Goal: Task Accomplishment & Management: Use online tool/utility

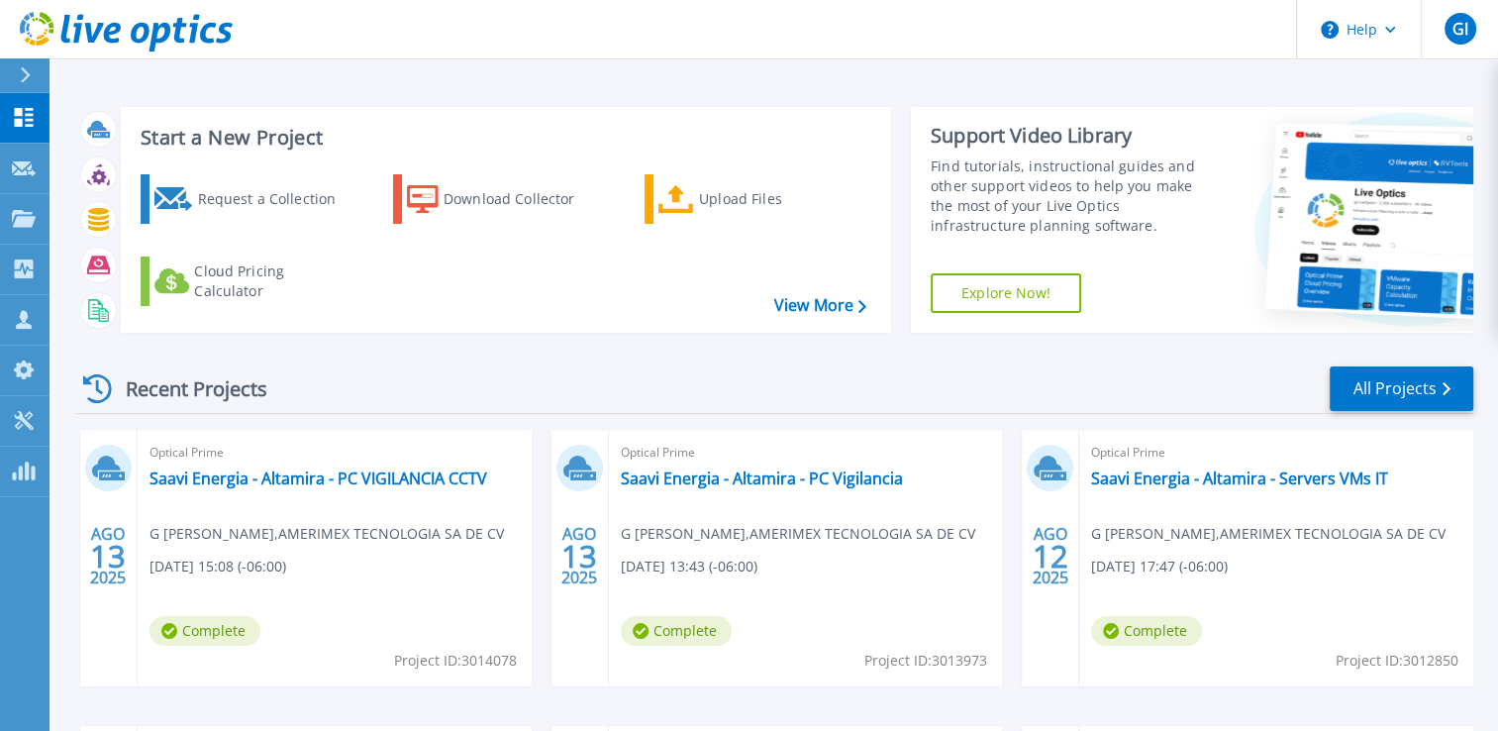
click at [1044, 43] on header "Help GI Asociado de canal G Ibarra gibarra@amx.mx AMERIMEX TECNOLOGIA SA DE CV …" at bounding box center [749, 29] width 1498 height 59
click at [707, 184] on div "Upload Files" at bounding box center [778, 199] width 158 height 40
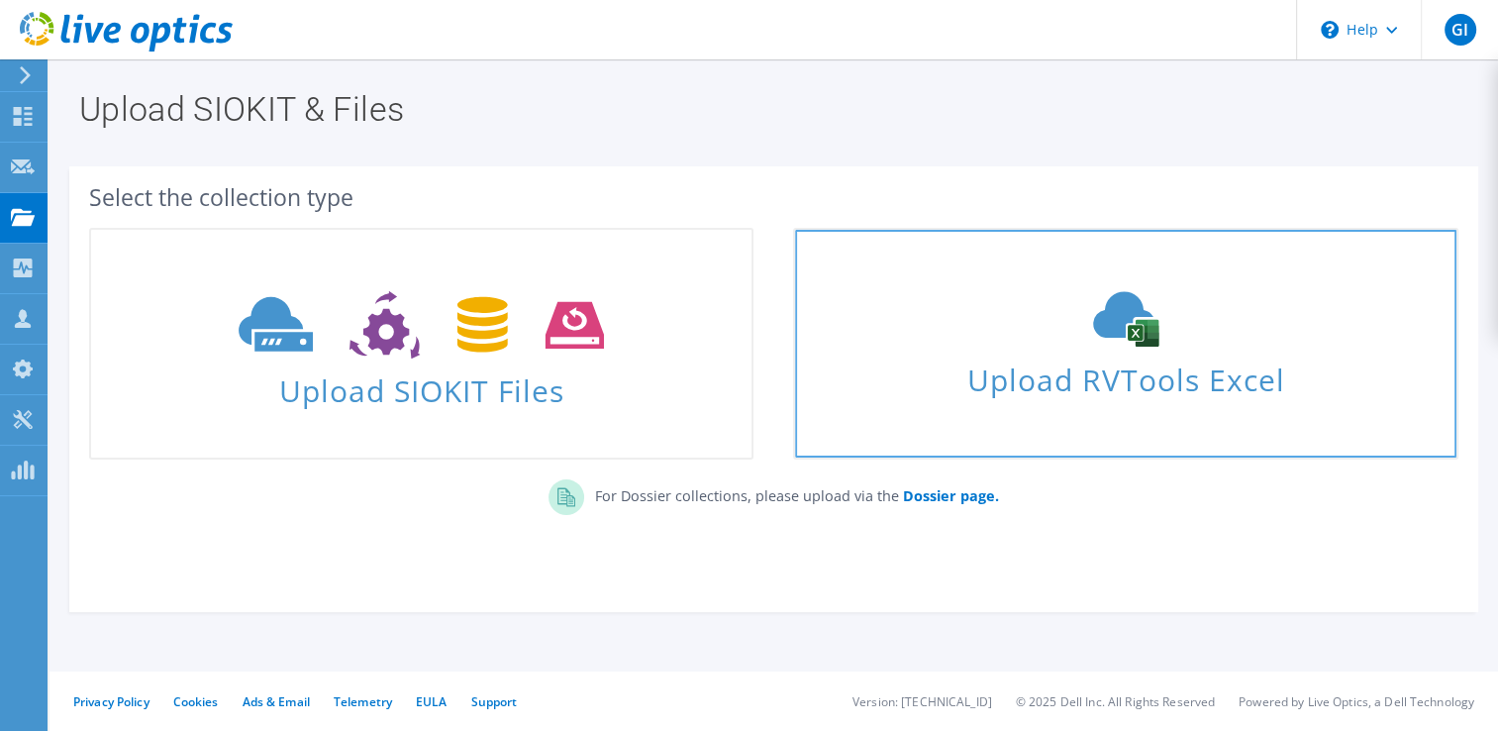
click at [1143, 355] on span "Upload RVTools Excel" at bounding box center [1125, 375] width 660 height 43
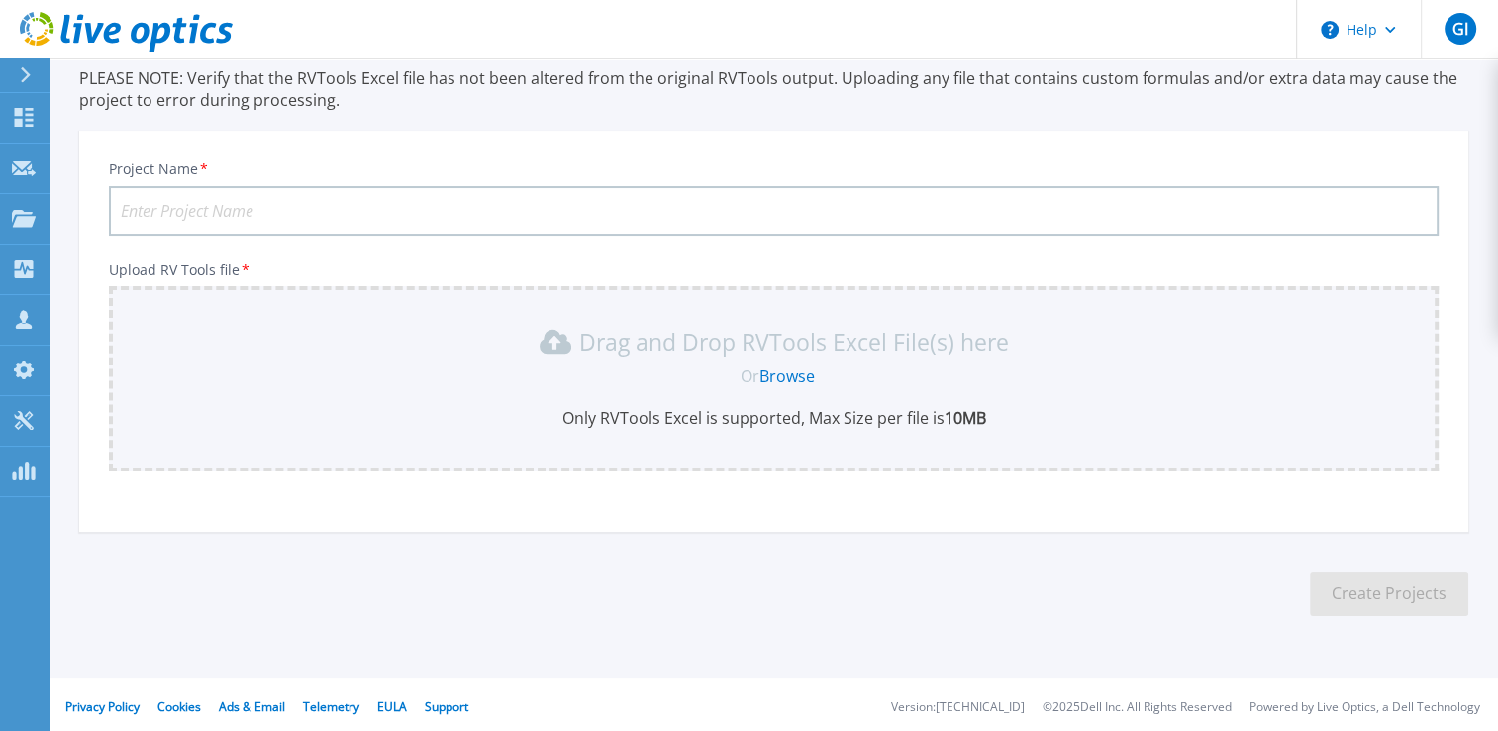
scroll to position [143, 0]
click at [345, 212] on input "Project Name *" at bounding box center [774, 208] width 1330 height 50
type input "Saavi Energia - Altamira - Server OT SENS"
click at [806, 372] on link "Browse" at bounding box center [787, 373] width 55 height 22
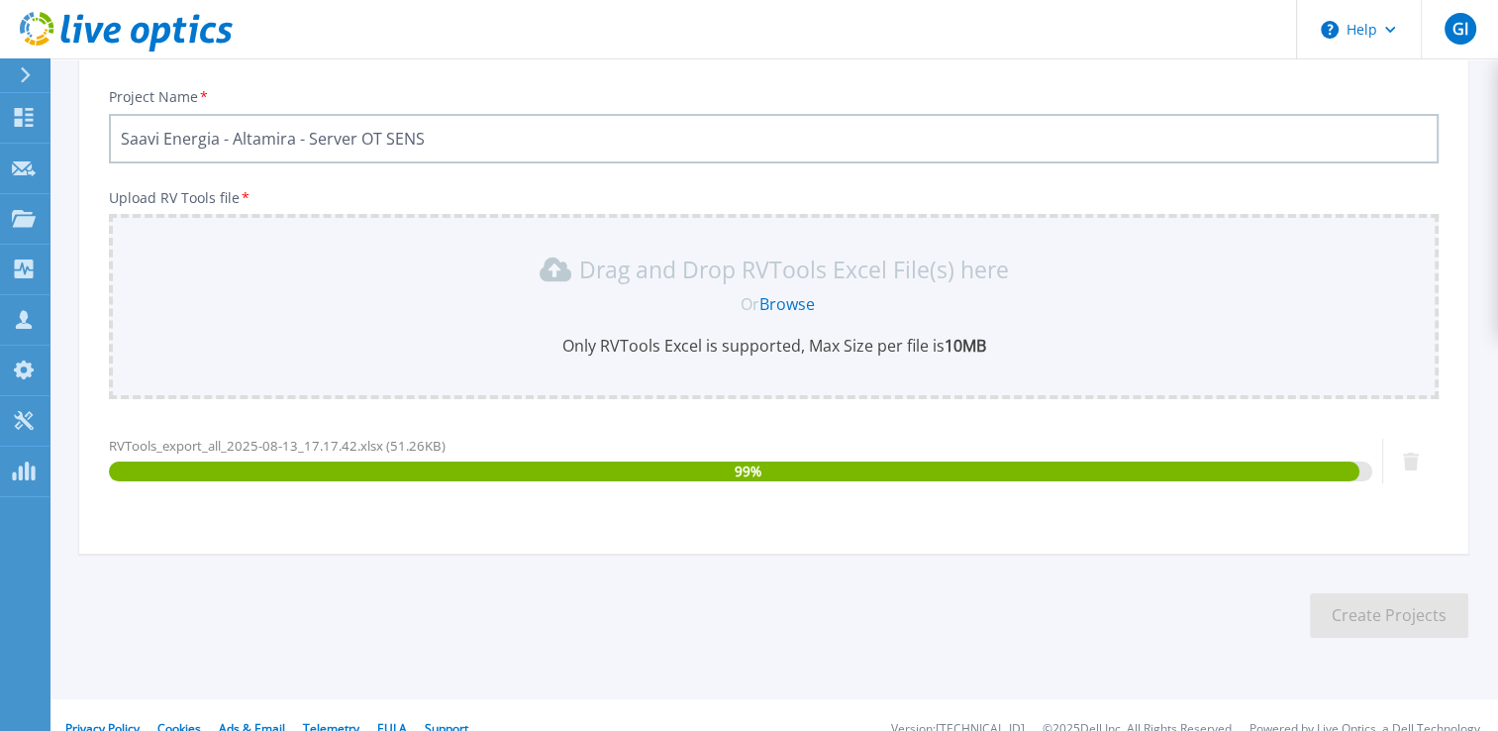
scroll to position [238, 0]
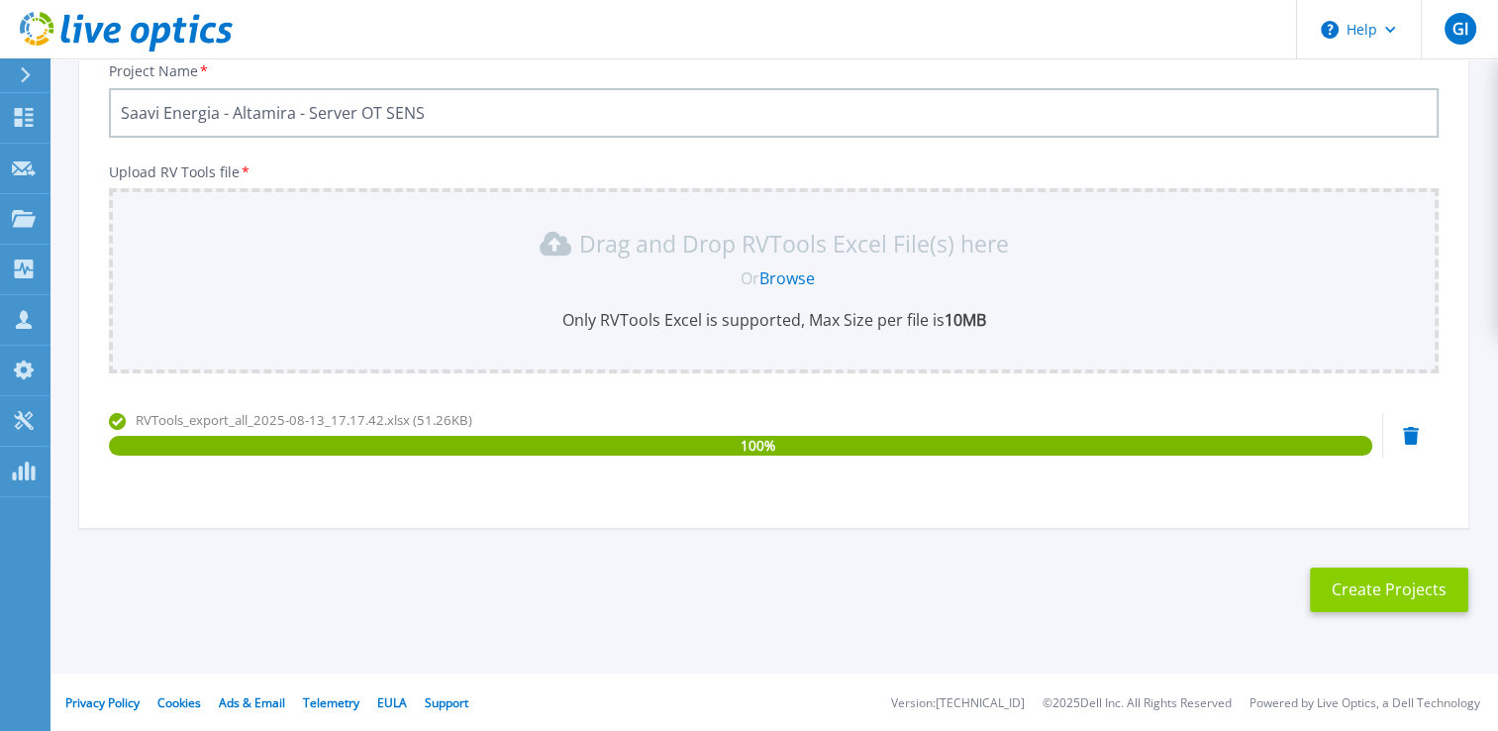
click at [1364, 580] on button "Create Projects" at bounding box center [1389, 589] width 158 height 45
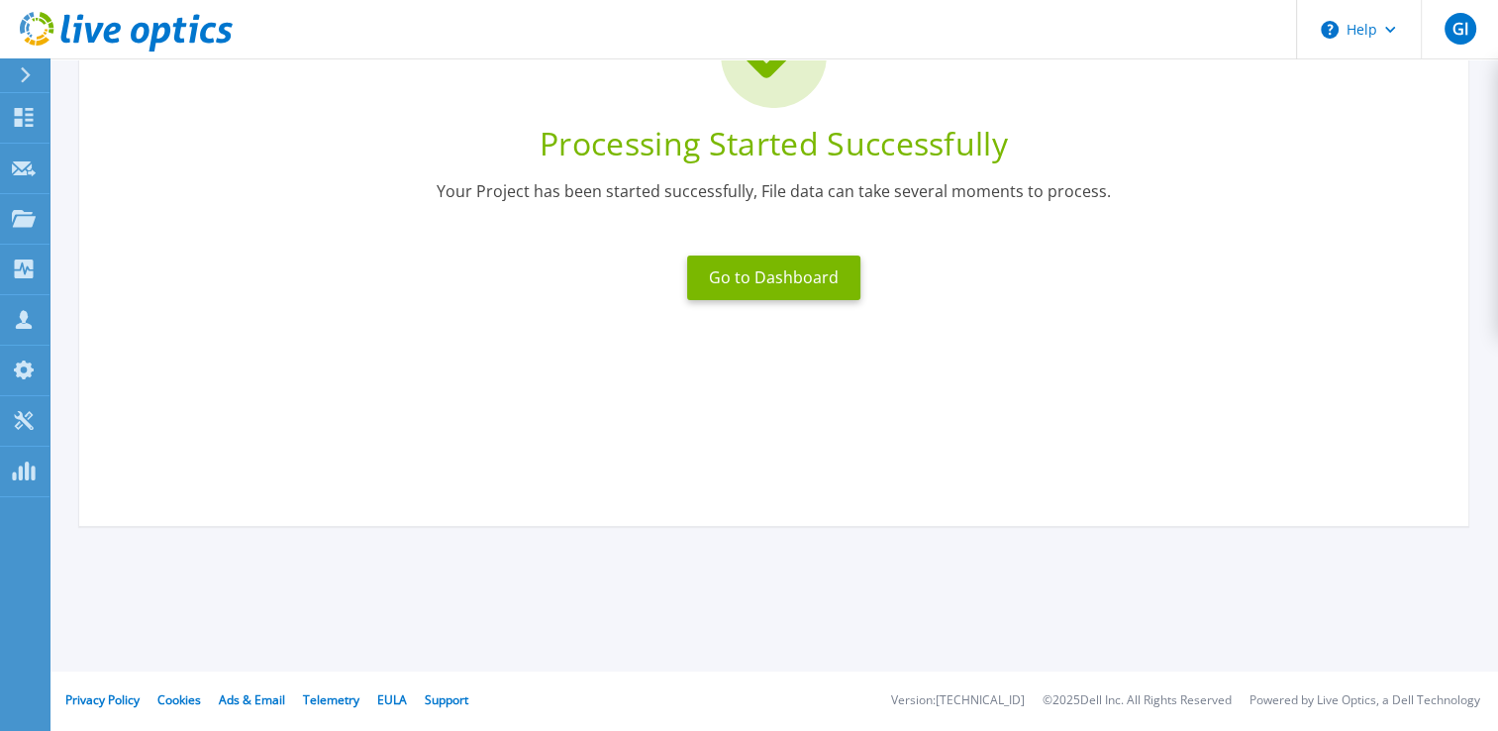
scroll to position [209, 0]
click at [780, 279] on button "Go to Dashboard" at bounding box center [773, 278] width 173 height 45
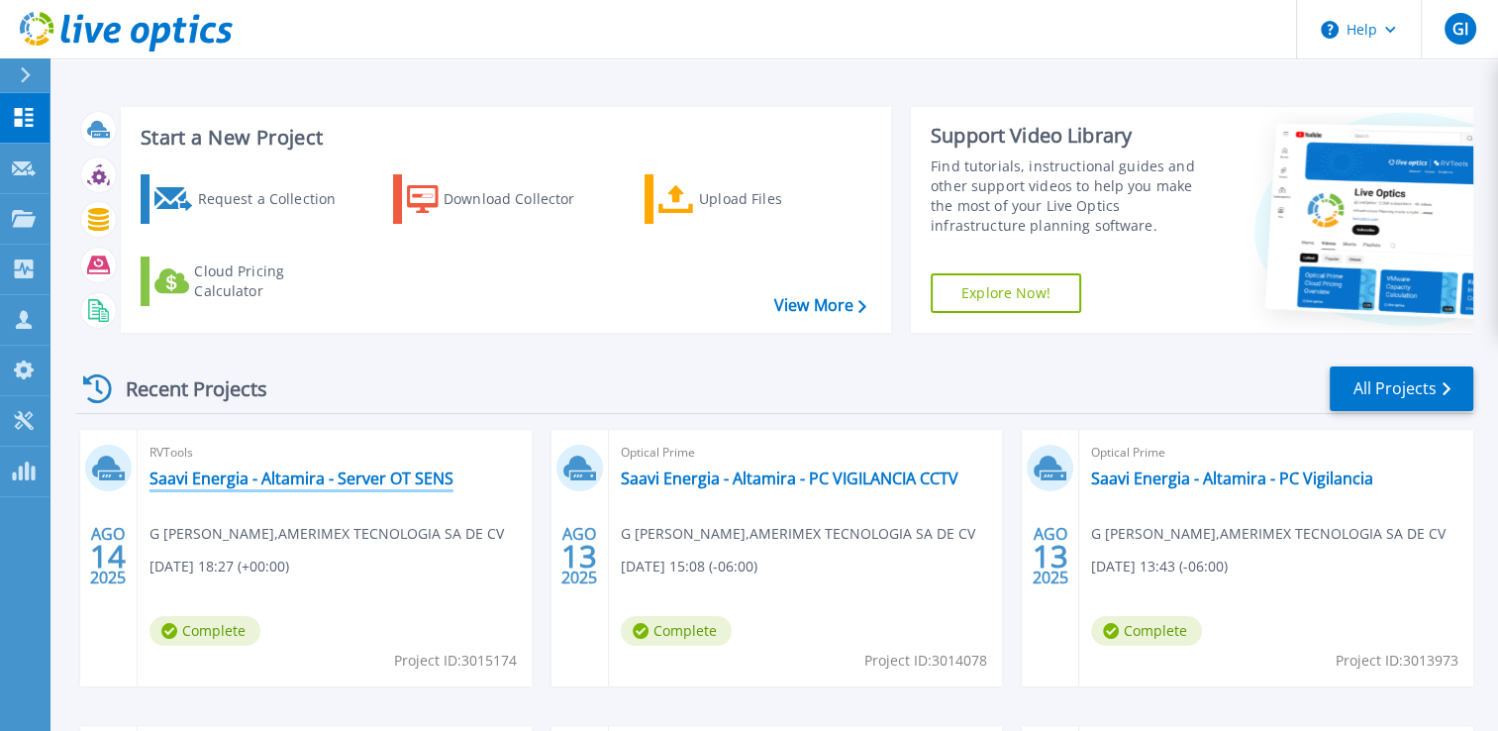
click at [276, 481] on link "Saavi Energia - Altamira - Server OT SENS" at bounding box center [302, 478] width 304 height 20
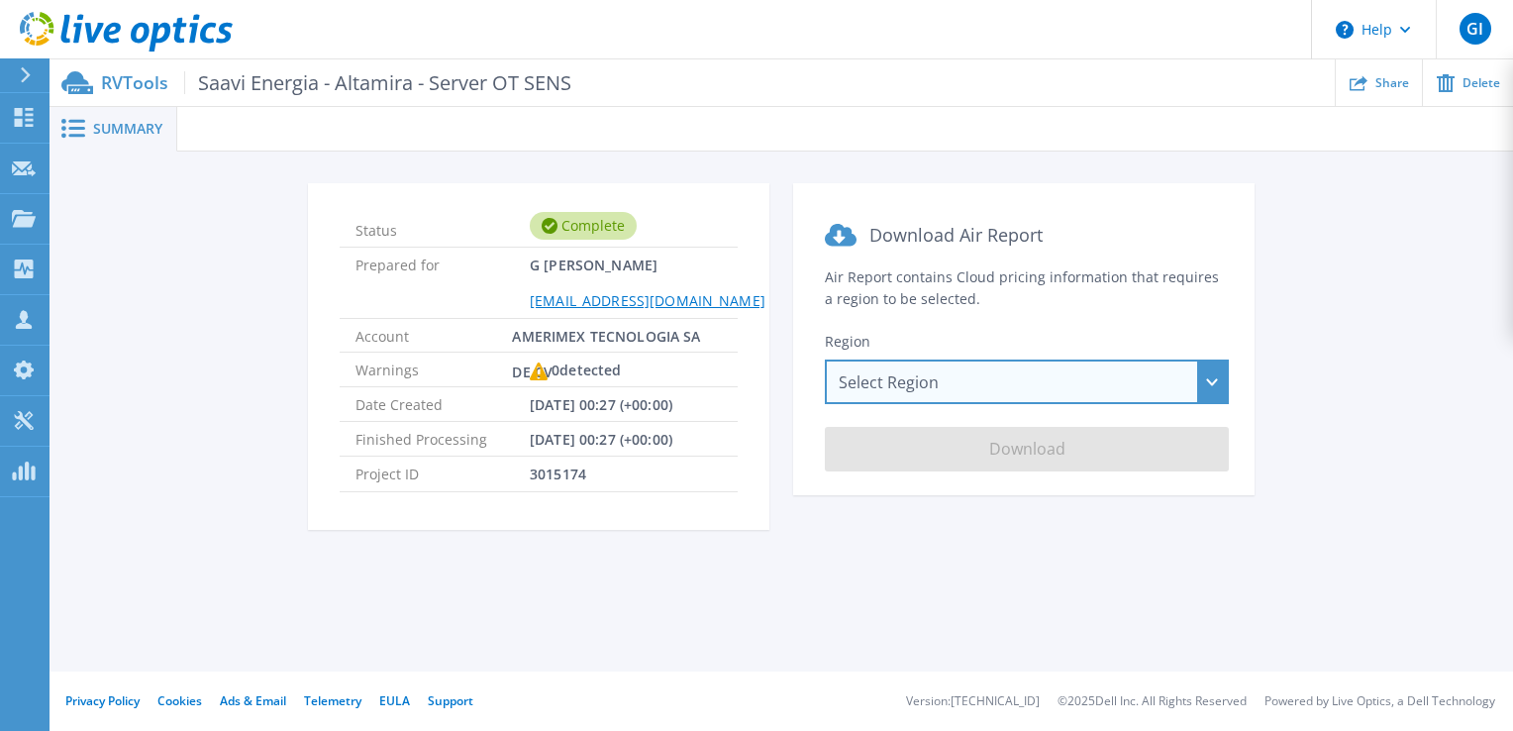
click at [928, 368] on div "Select Region Asia Pacific (Hong Kong) Asia Pacific (Mumbai) Asia Pacific (Seou…" at bounding box center [1027, 381] width 404 height 45
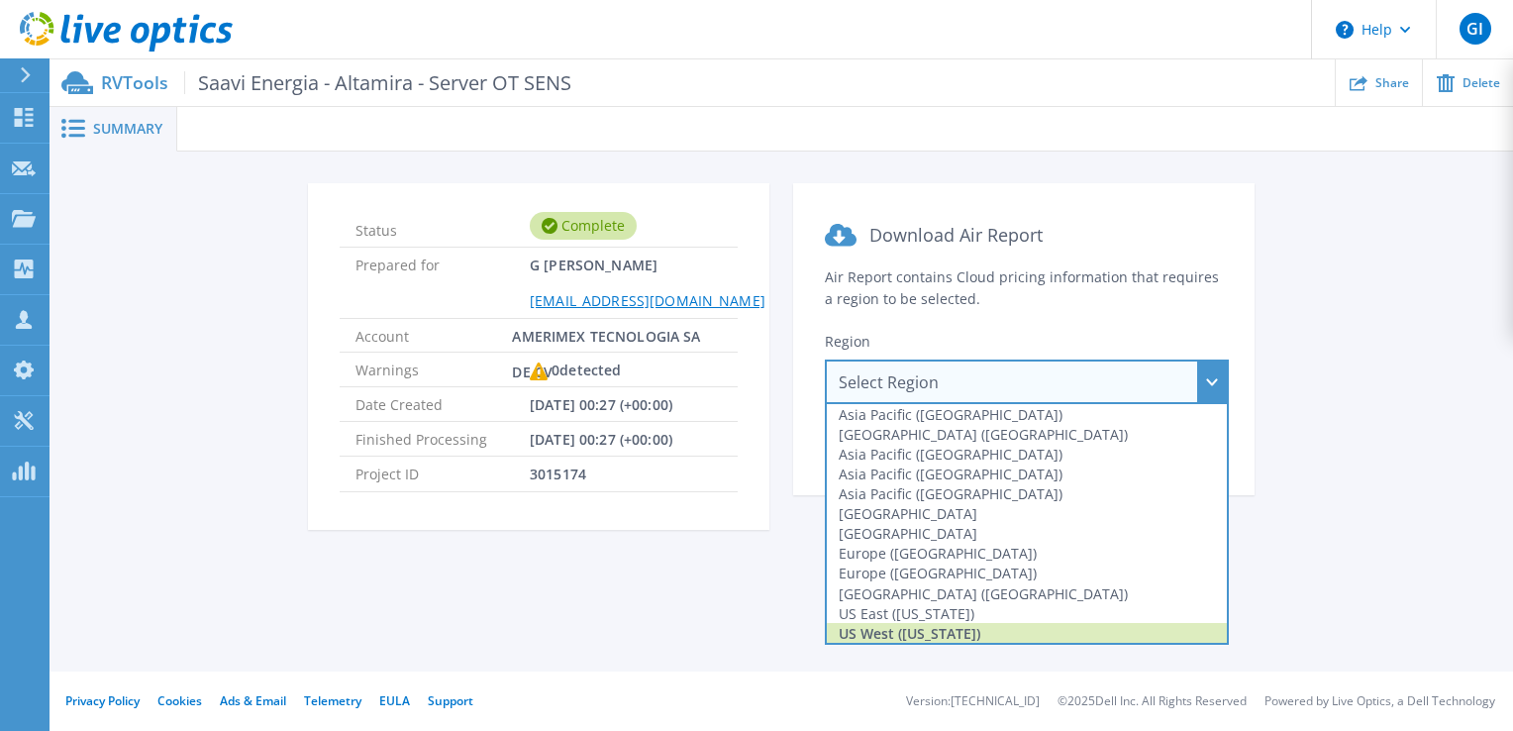
click at [947, 632] on div "US West (California)" at bounding box center [1027, 633] width 400 height 20
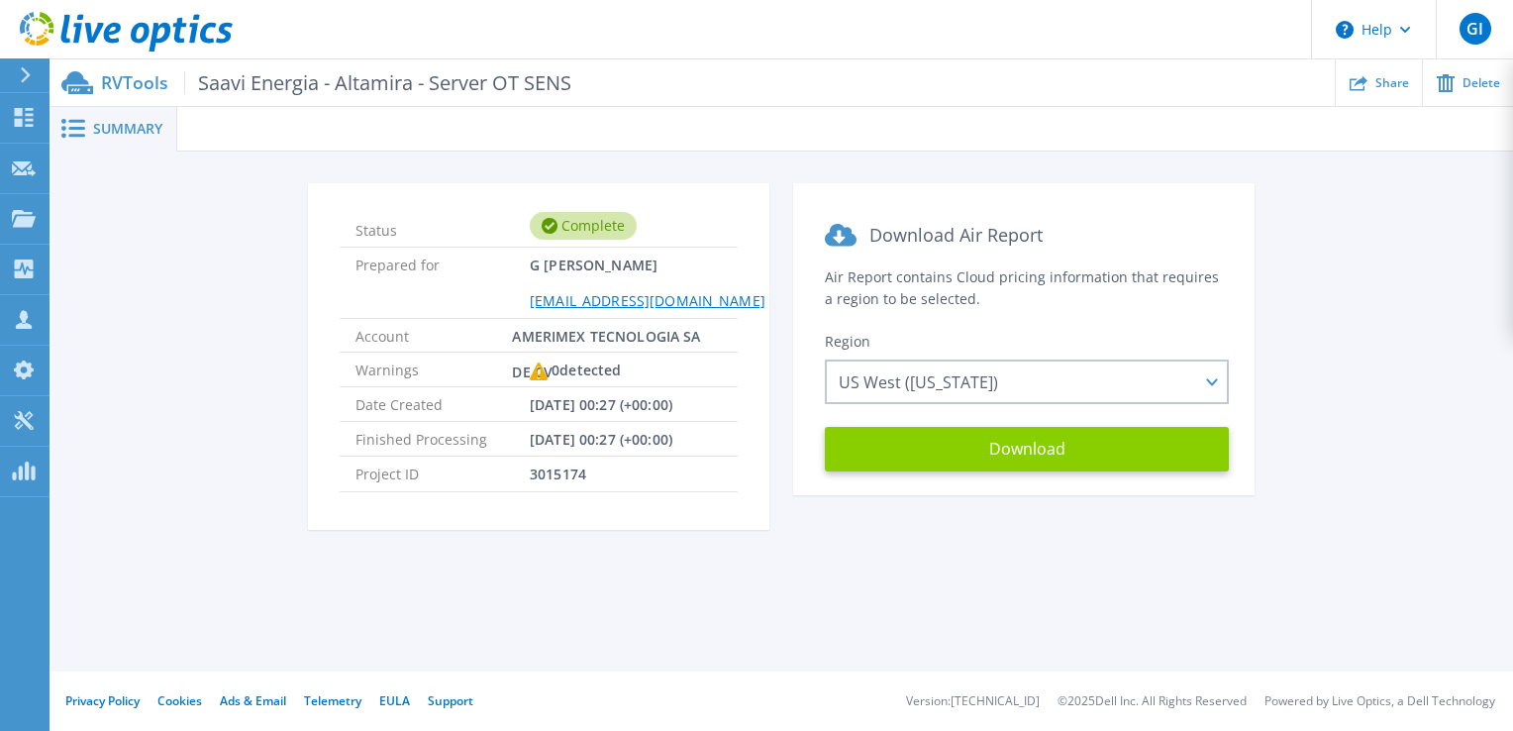
click at [970, 450] on button "Download" at bounding box center [1027, 449] width 404 height 45
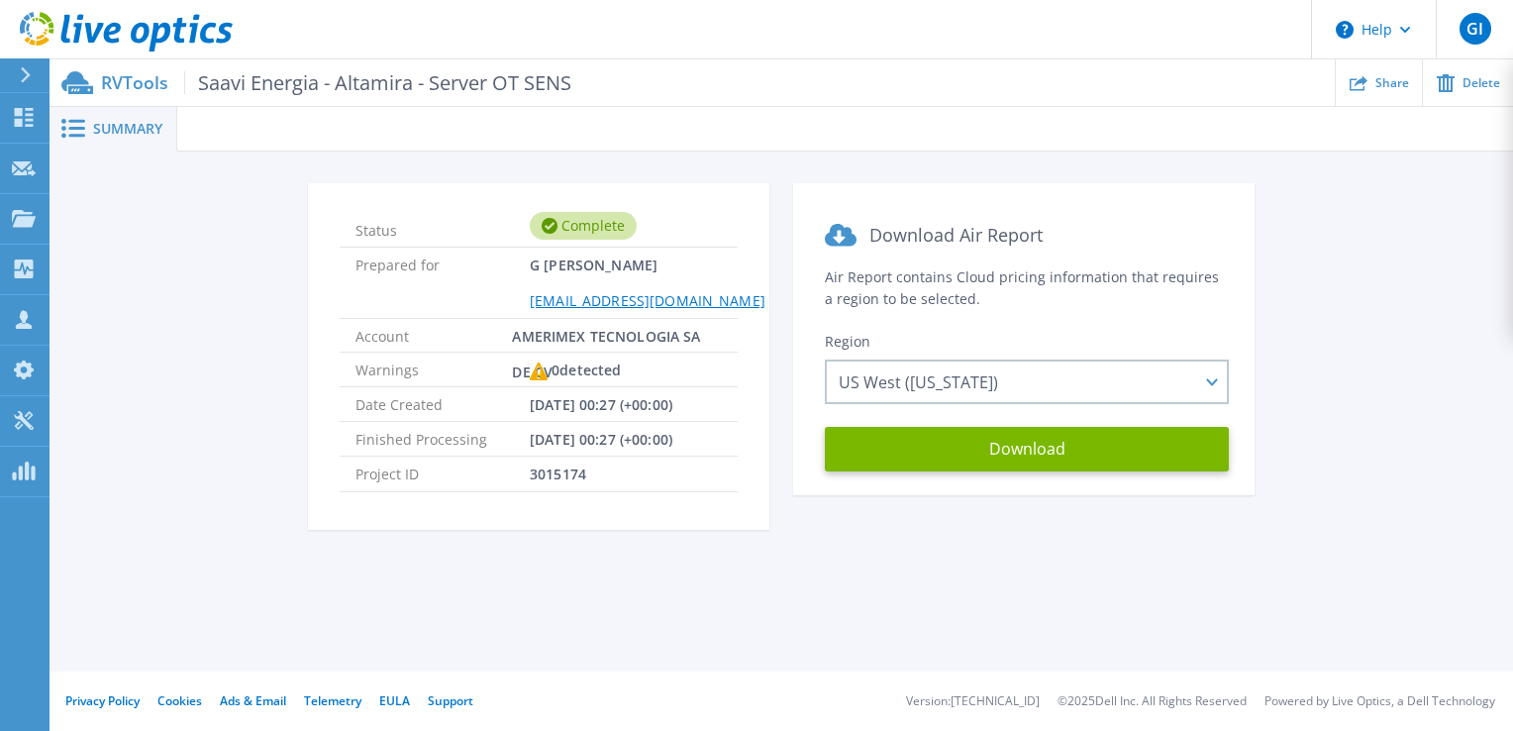
click at [1473, 279] on div "Status Complete Prepared for G Ibarra gibarra@amx.mx Account AMERIMEX TECNOLOGI…" at bounding box center [781, 368] width 1404 height 370
click at [28, 105] on link "Dashboard Dashboard" at bounding box center [25, 118] width 50 height 51
